Goal: Task Accomplishment & Management: Use online tool/utility

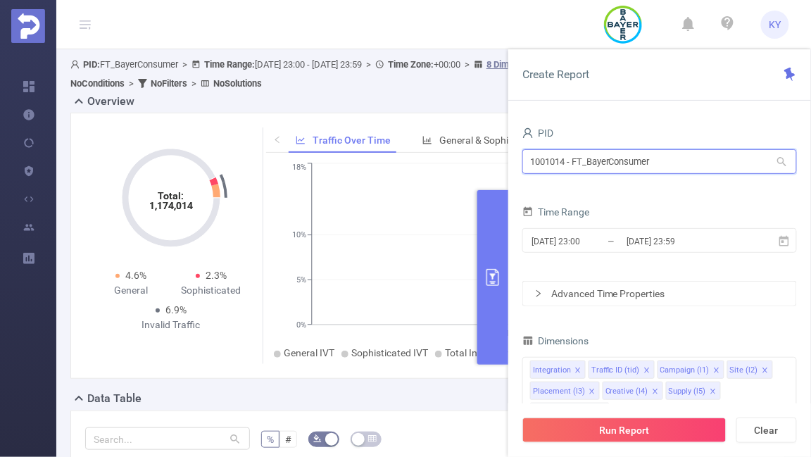
click at [680, 162] on input "1001014 - FT_BayerConsumer" at bounding box center [659, 161] width 275 height 25
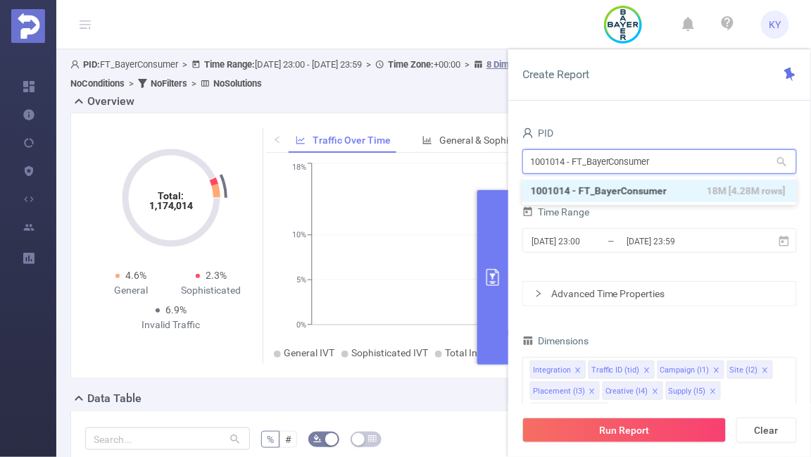
paste input "0992"
type input "1000992"
click at [636, 193] on li "1000992 - Atomic Labs 434K [21K rows]" at bounding box center [659, 191] width 275 height 23
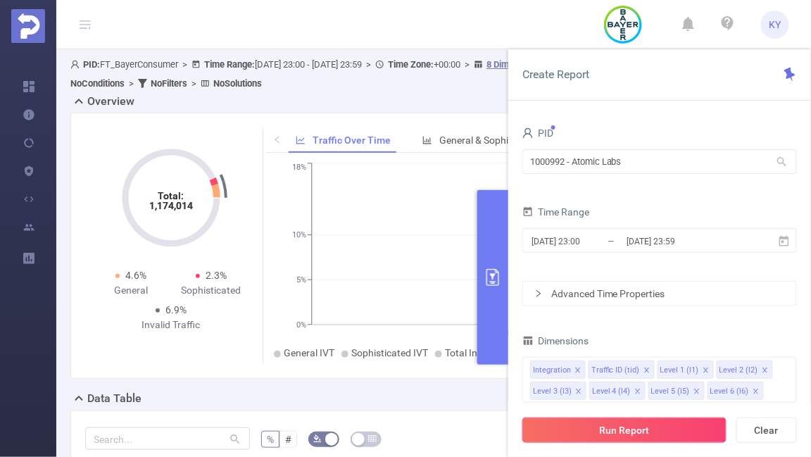
click at [646, 429] on button "Run Report" at bounding box center [624, 430] width 204 height 25
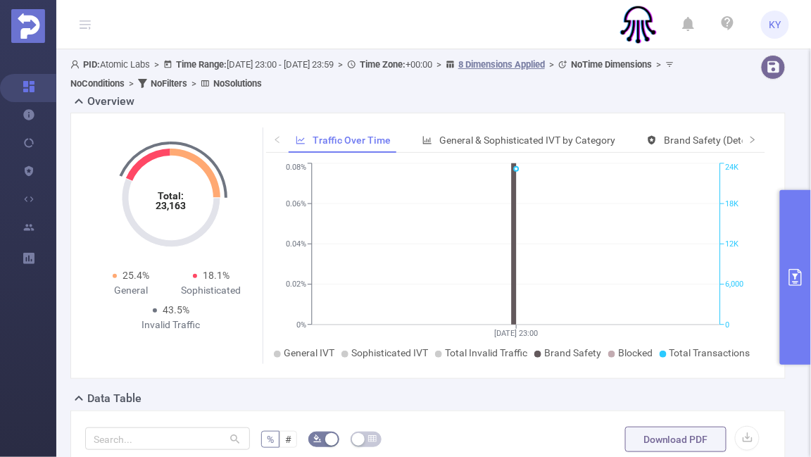
click at [789, 225] on button "primary" at bounding box center [795, 277] width 31 height 175
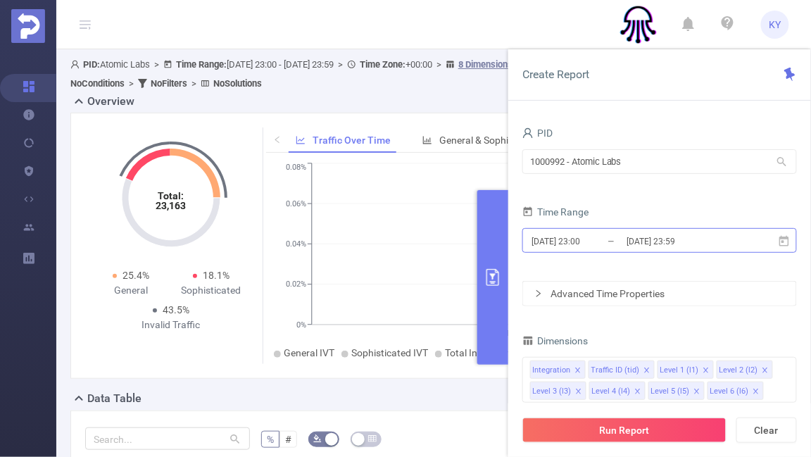
click at [692, 235] on input "[DATE] 23:59" at bounding box center [682, 241] width 114 height 19
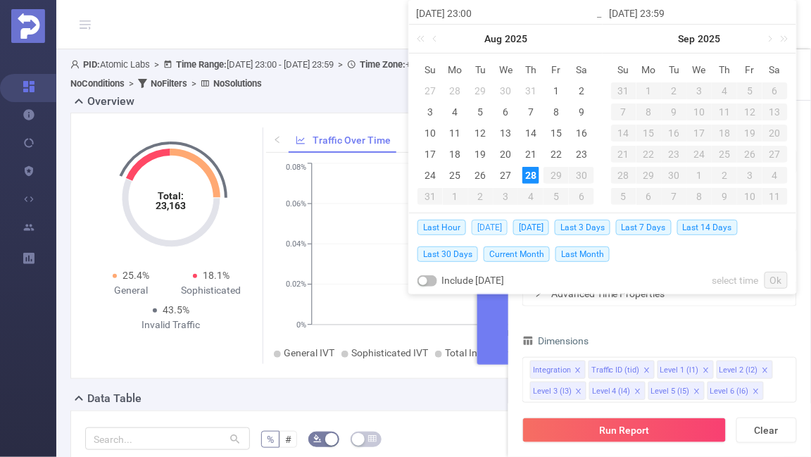
click at [494, 230] on span "[DATE]" at bounding box center [490, 227] width 36 height 15
type input "[DATE] 00:00"
type input "[DATE] 23:59"
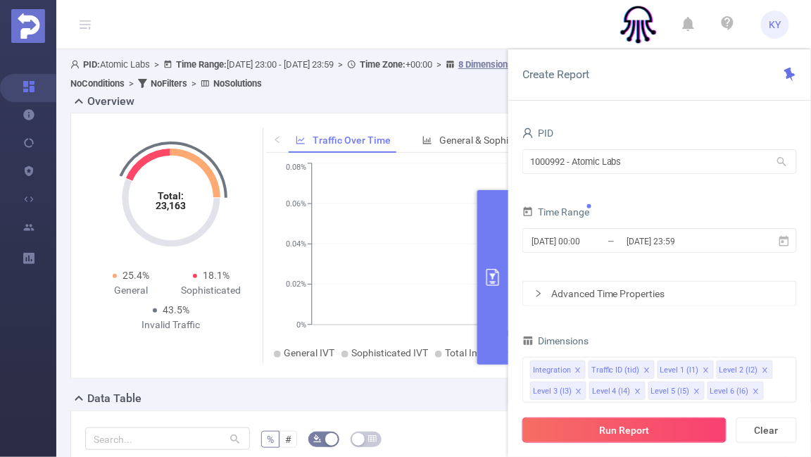
click at [603, 430] on button "Run Report" at bounding box center [624, 430] width 204 height 25
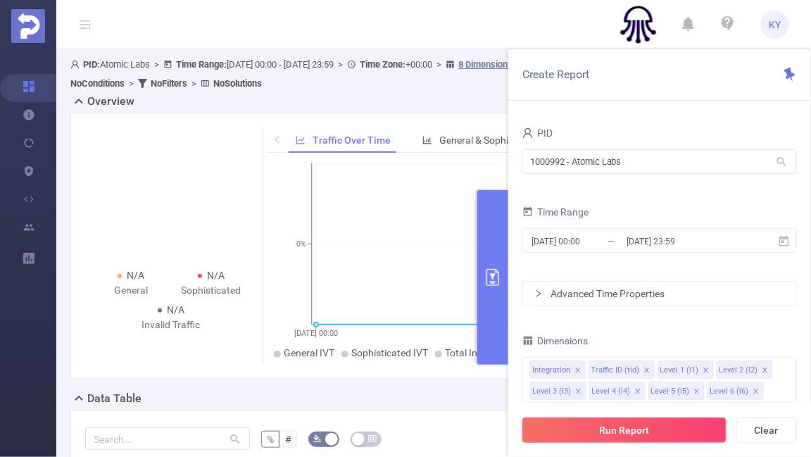
click at [603, 430] on button "Run Report" at bounding box center [624, 430] width 204 height 25
click at [692, 259] on div "Time Range [DATE] 00:00 _ [DATE] 23:59" at bounding box center [659, 233] width 275 height 62
click at [682, 247] on input "[DATE] 23:59" at bounding box center [682, 241] width 114 height 19
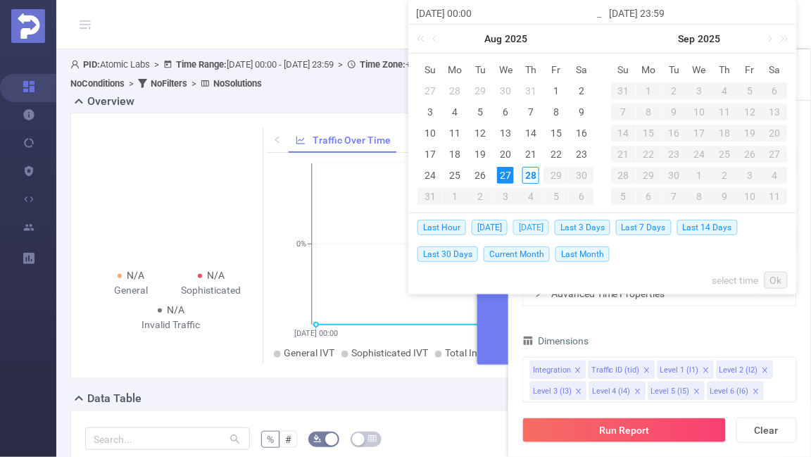
click at [546, 230] on span "[DATE]" at bounding box center [531, 227] width 36 height 15
type input "[DATE] 00:00"
type input "[DATE] 23:59"
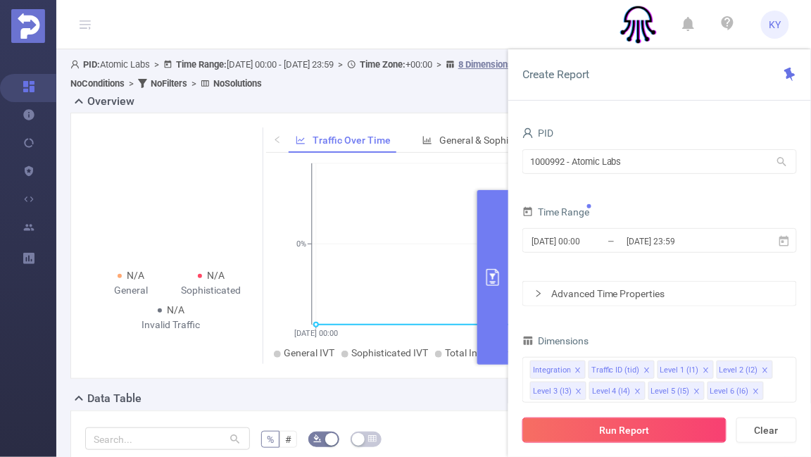
click at [627, 441] on button "Run Report" at bounding box center [624, 430] width 204 height 25
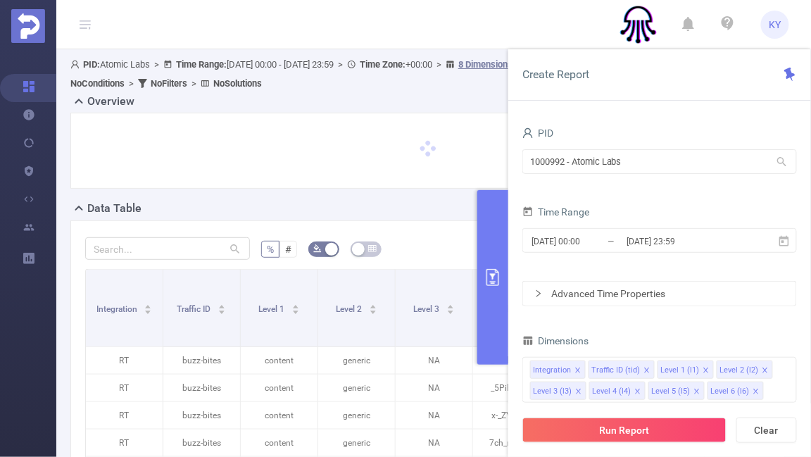
click at [498, 264] on button "primary" at bounding box center [492, 277] width 31 height 175
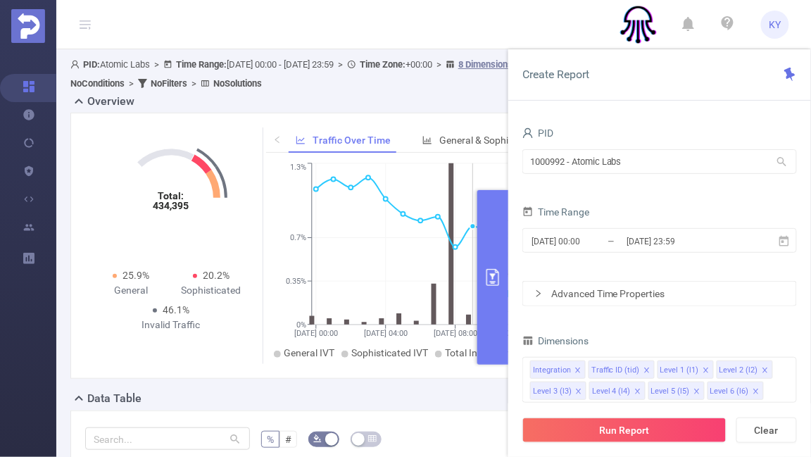
click at [475, 318] on icon "[DATE] 00:00 [DATE] 04:00 [DATE] 08:00 [DATE] 12:00 [DATE] 16:00 [DATE] 23:00 0…" at bounding box center [516, 262] width 500 height 204
click at [491, 317] on button "primary" at bounding box center [492, 277] width 31 height 175
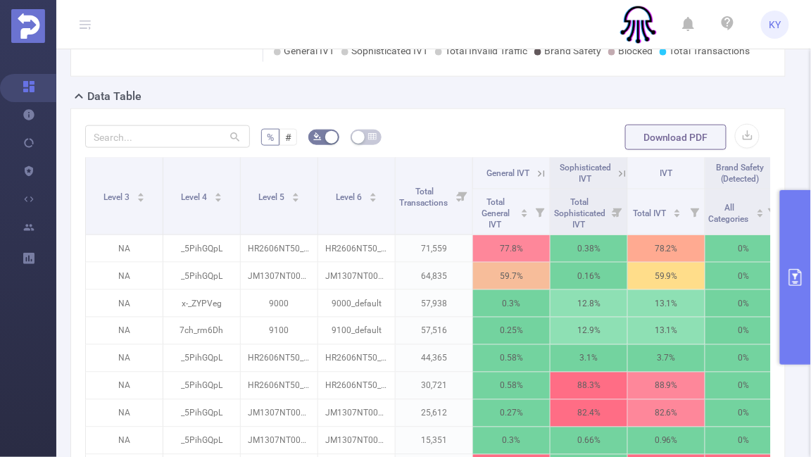
scroll to position [0, 366]
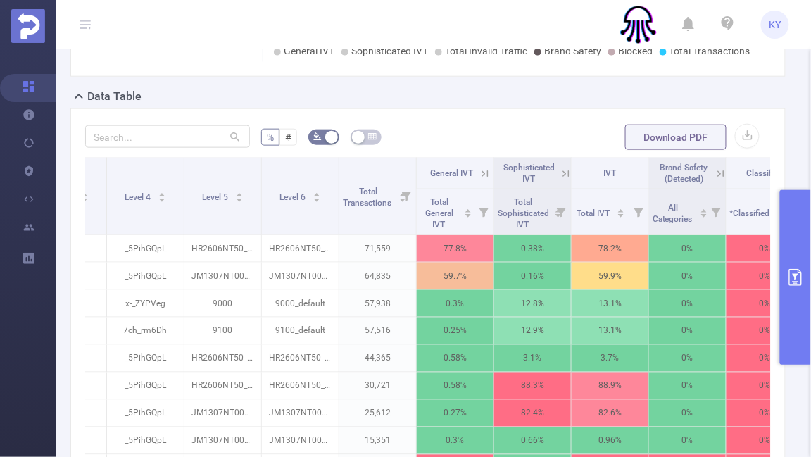
click at [482, 175] on icon at bounding box center [485, 174] width 13 height 13
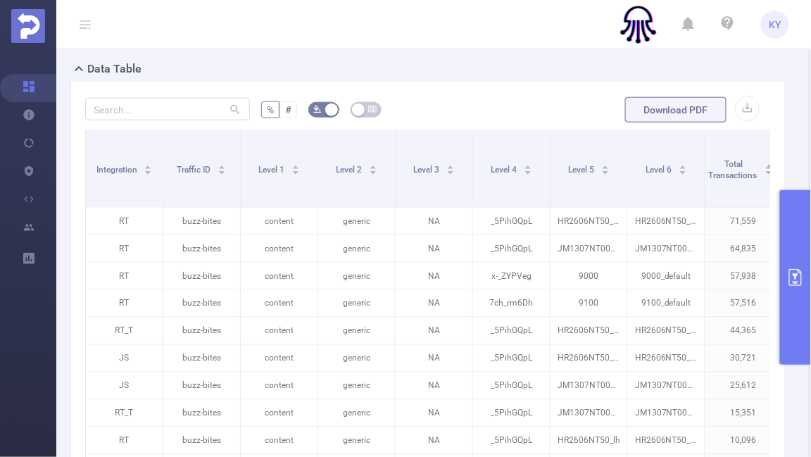
scroll to position [313, 0]
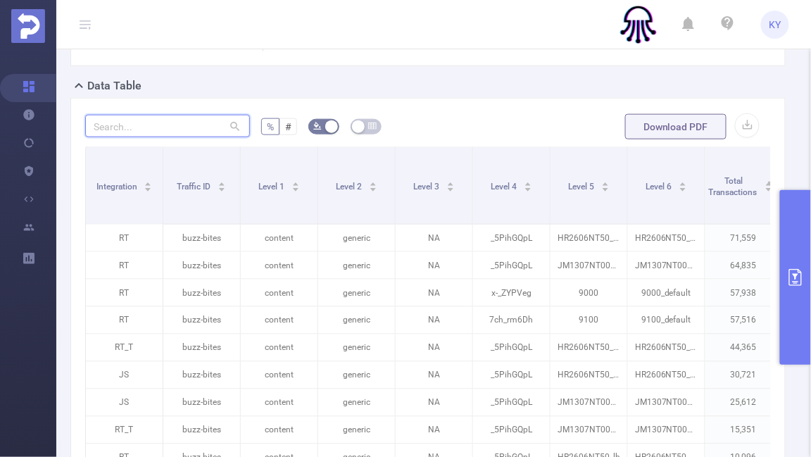
click at [156, 120] on input "text" at bounding box center [167, 126] width 165 height 23
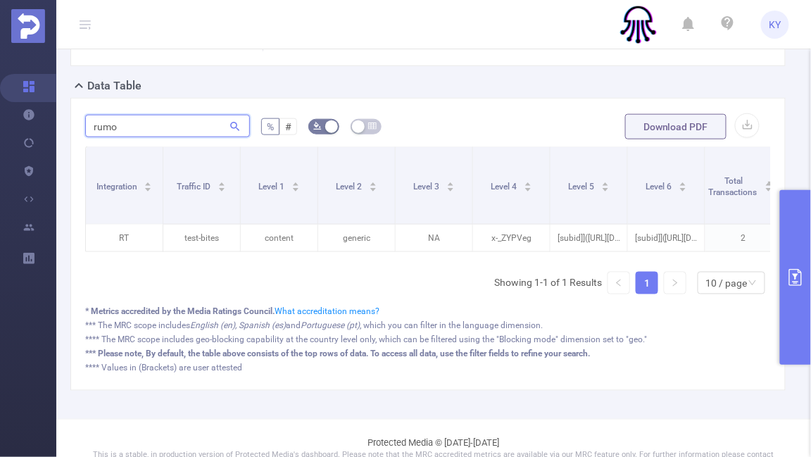
type input "rumor"
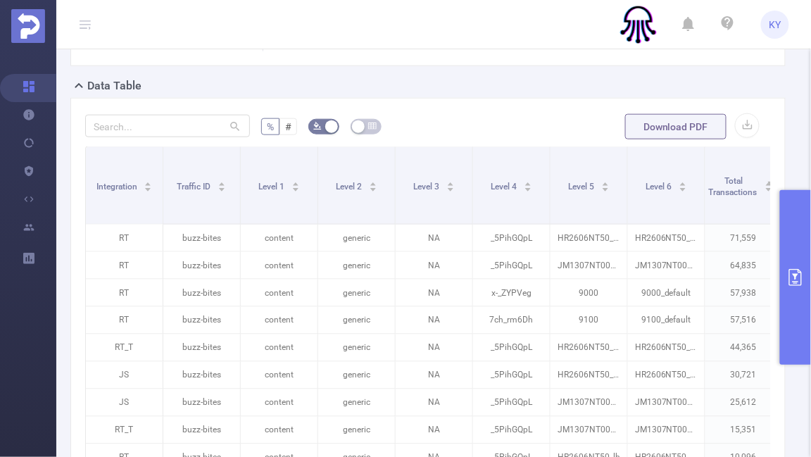
click at [801, 292] on button "primary" at bounding box center [795, 277] width 31 height 175
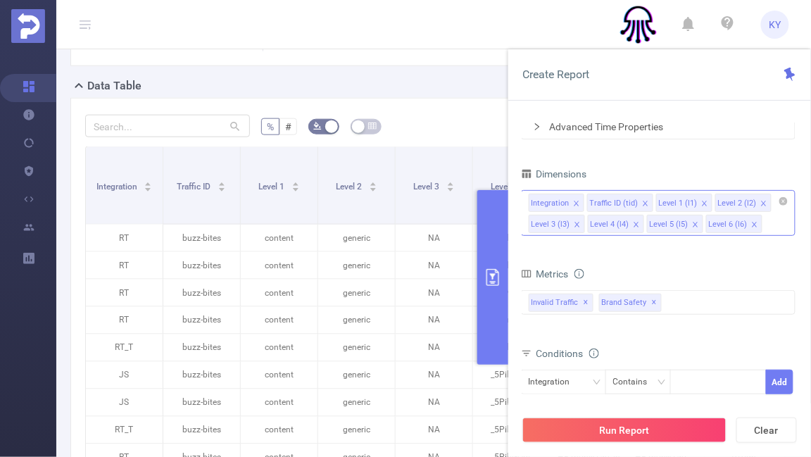
click at [768, 228] on input at bounding box center [768, 224] width 7 height 18
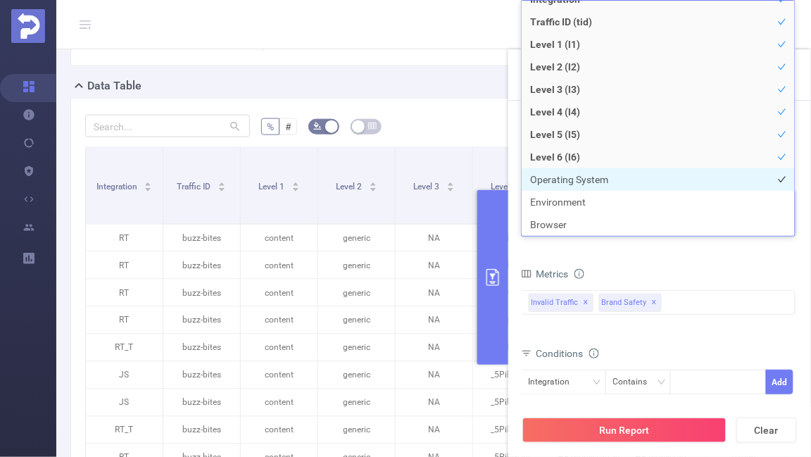
scroll to position [167, 0]
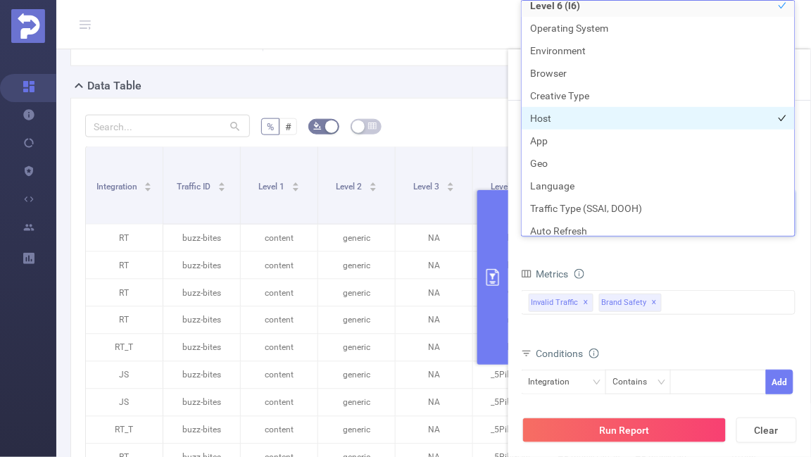
click at [571, 122] on li "Host" at bounding box center [658, 118] width 273 height 23
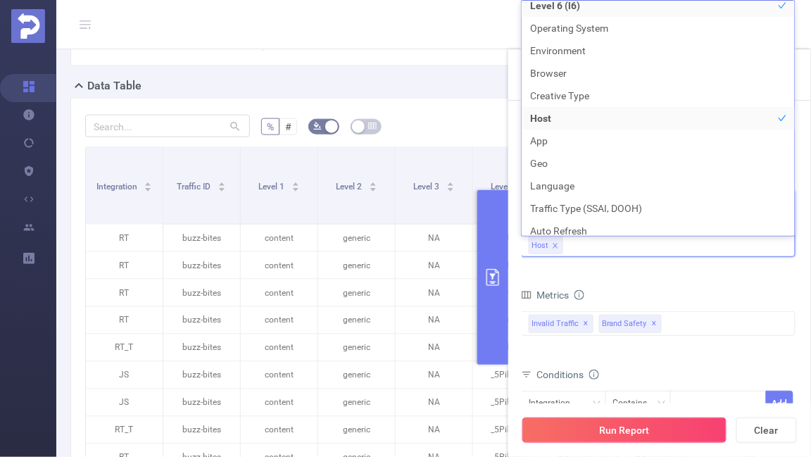
click at [641, 425] on button "Run Report" at bounding box center [624, 430] width 204 height 25
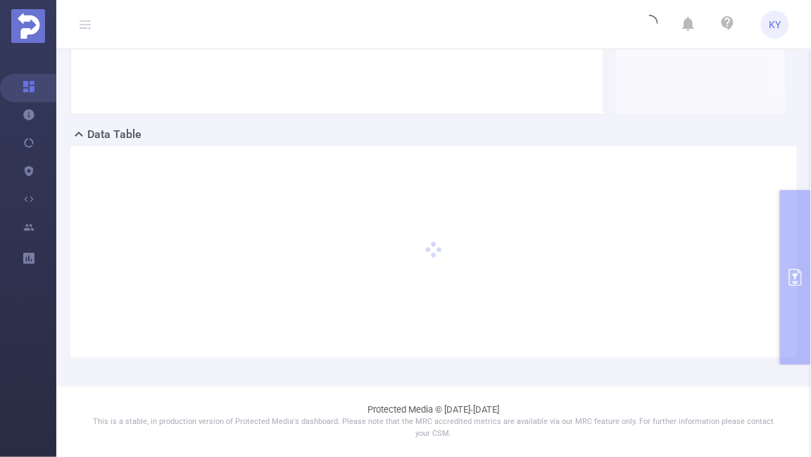
scroll to position [263, 0]
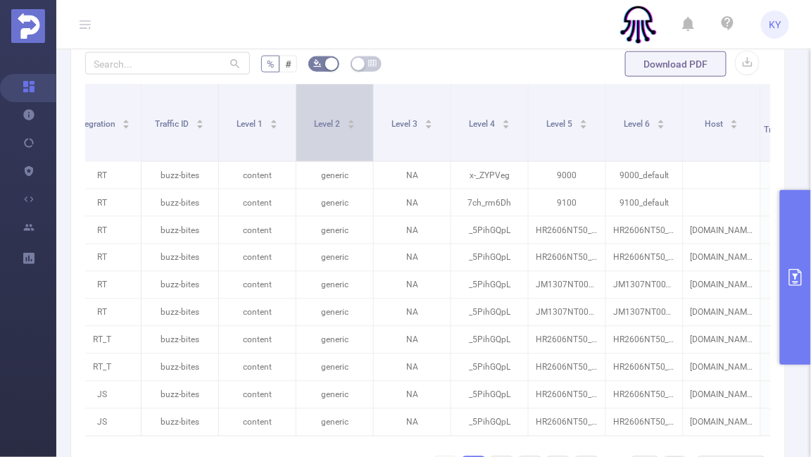
scroll to position [358, 0]
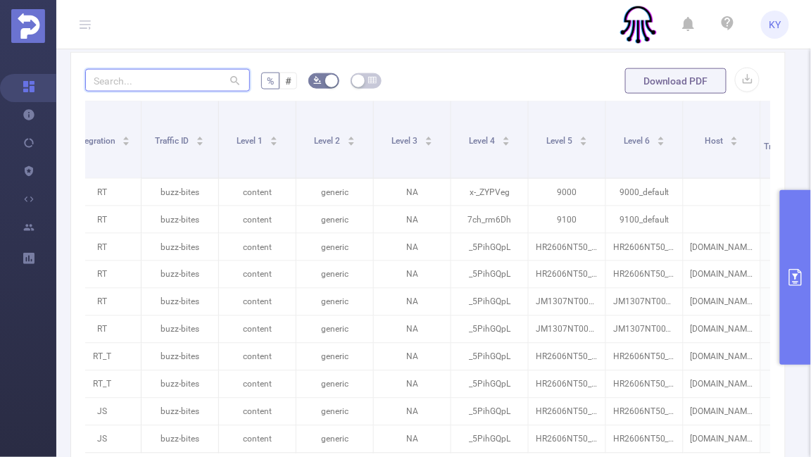
click at [196, 88] on input "text" at bounding box center [167, 80] width 165 height 23
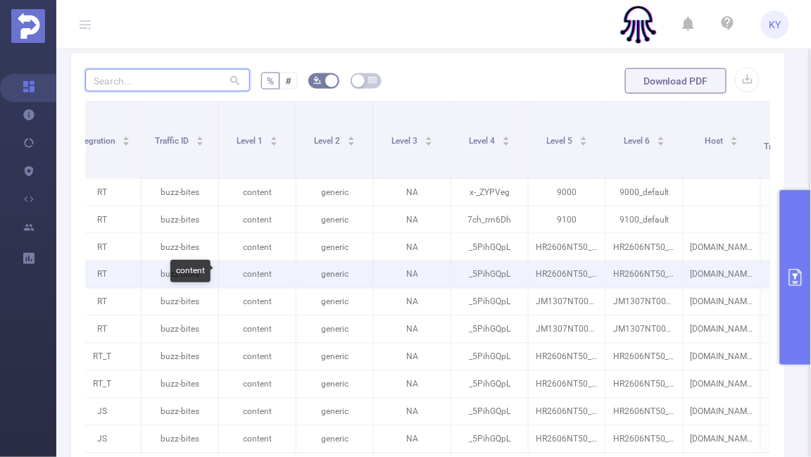
paste input "_zypveg"
type input "_zypveg"
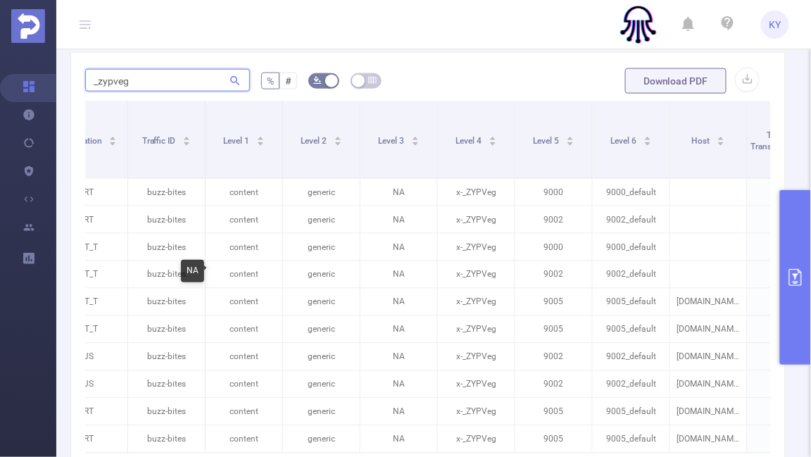
scroll to position [0, 0]
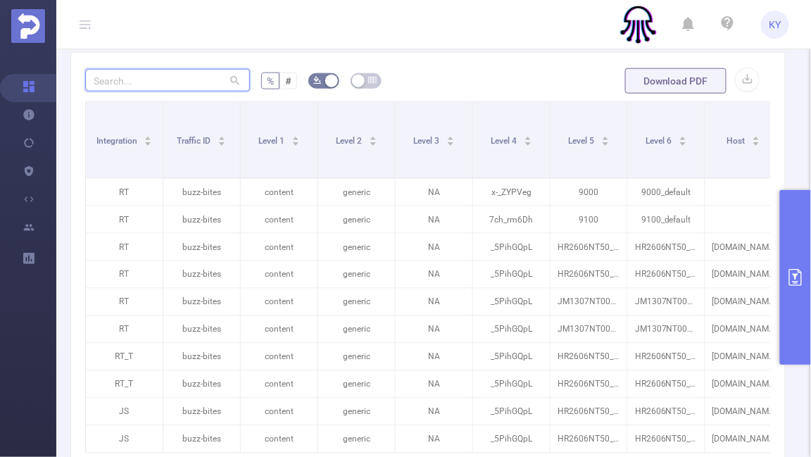
paste input "_zypveg"
type input "_zypveg"
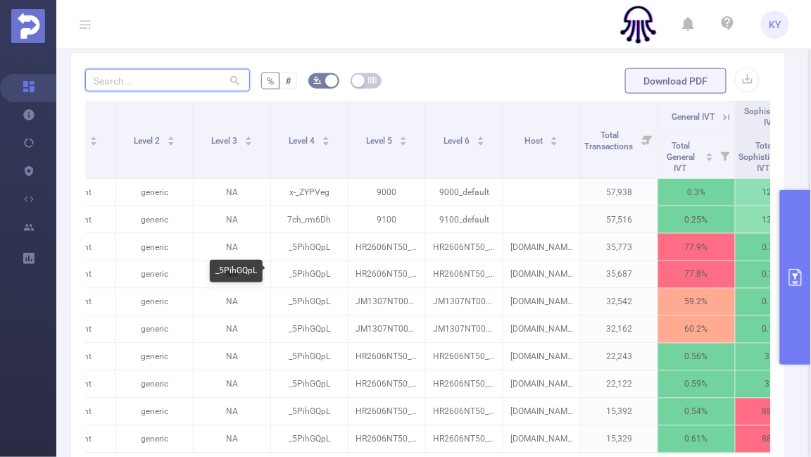
paste input "_zypveg"
type input "_zypveg"
paste input "_zypveg"
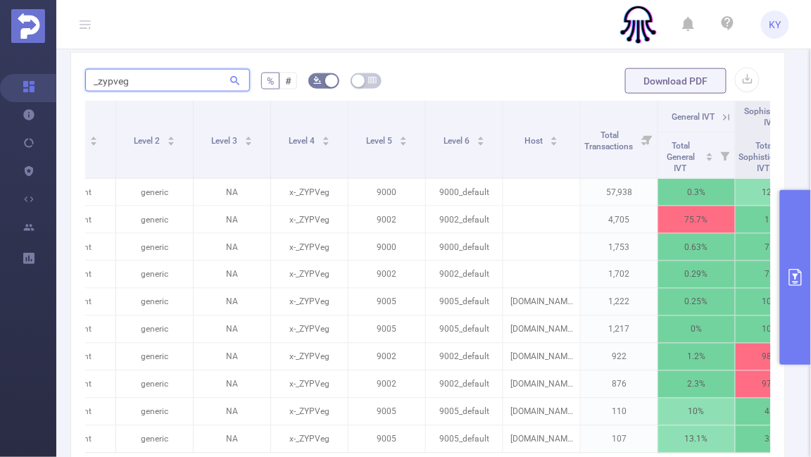
type input "_zypve"
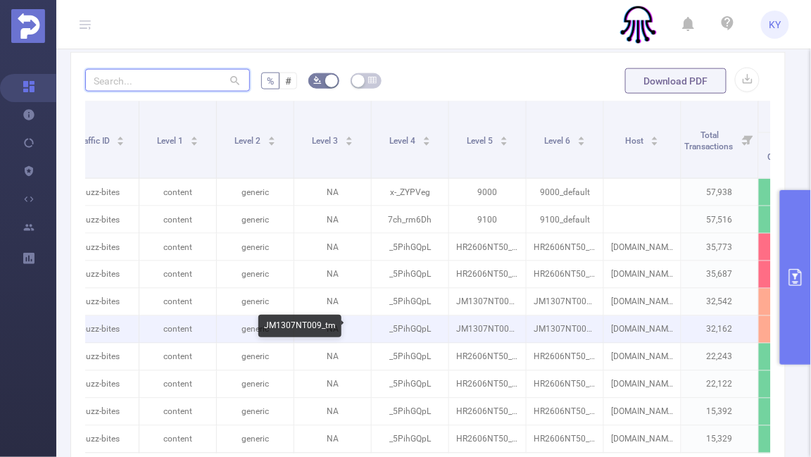
scroll to position [0, 84]
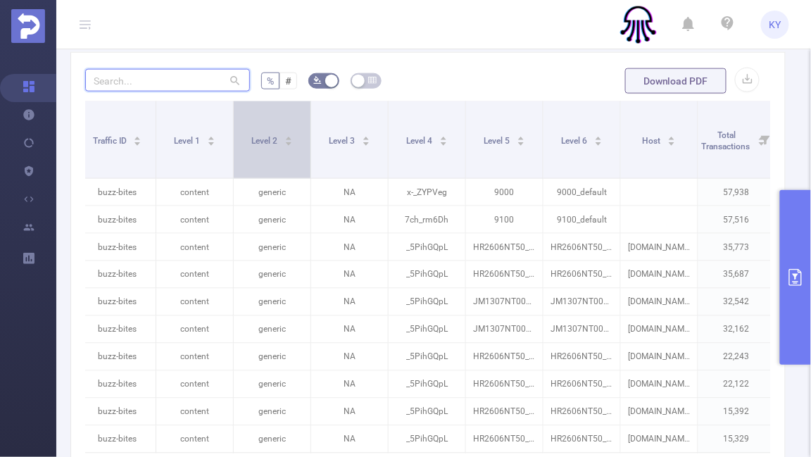
paste input "_zypveg"
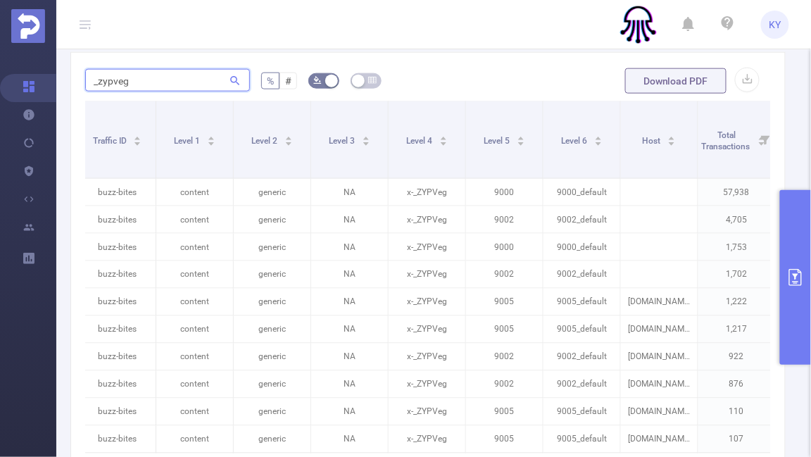
type input "_zypveg"
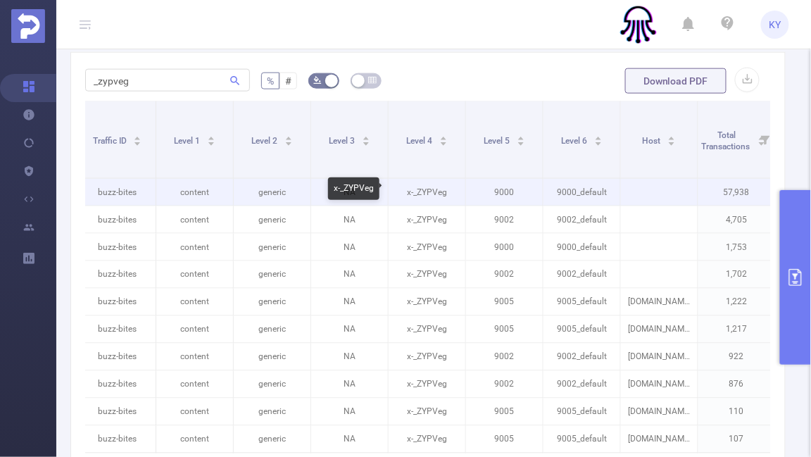
click at [416, 185] on p "x-_ZYPVeg" at bounding box center [427, 192] width 77 height 27
copy p "x-_ZYPVeg"
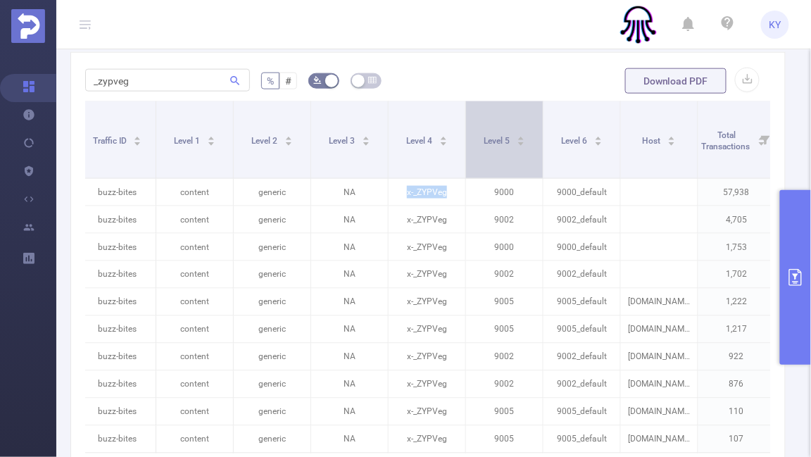
click at [484, 132] on div "Level 5" at bounding box center [505, 139] width 42 height 14
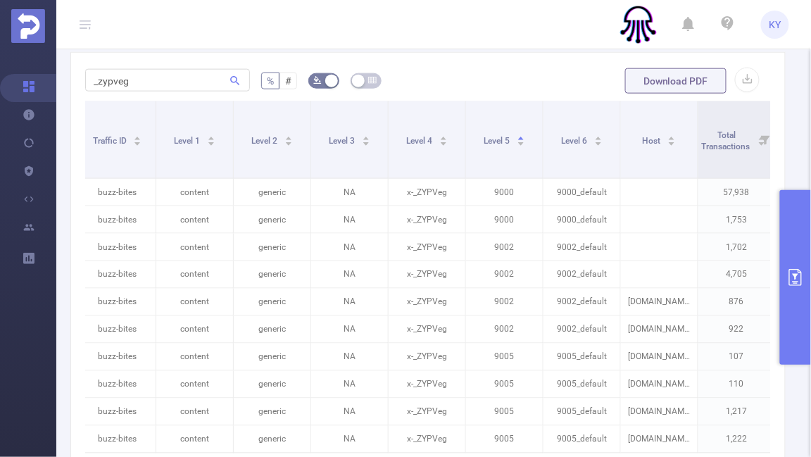
click at [460, 86] on form "_zypveg % # Download PDF" at bounding box center [428, 81] width 686 height 28
